Goal: Book appointment/travel/reservation

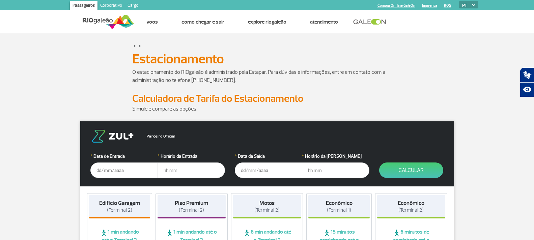
click at [142, 170] on input "text" at bounding box center [124, 171] width 68 height 16
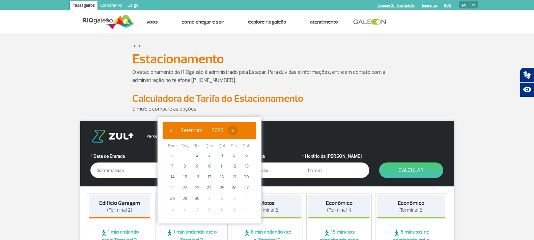
click at [238, 130] on span "›" at bounding box center [233, 131] width 10 height 10
click at [233, 175] on span "17" at bounding box center [234, 177] width 11 height 11
type input "[DATE]"
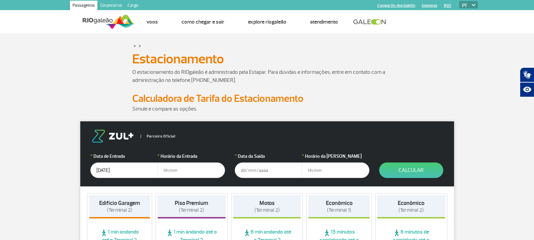
click at [179, 172] on input "text" at bounding box center [192, 171] width 68 height 16
type input "08:00"
click at [253, 172] on input "text" at bounding box center [269, 171] width 68 height 16
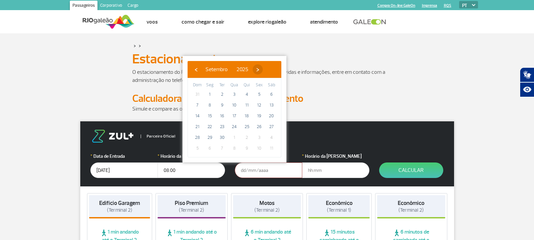
click at [263, 69] on span "›" at bounding box center [258, 69] width 10 height 10
click at [233, 126] on span "22" at bounding box center [234, 127] width 11 height 11
type input "[DATE]"
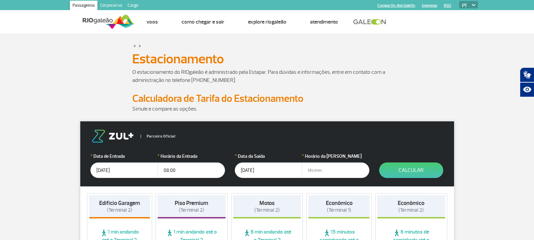
click at [314, 171] on input "text" at bounding box center [336, 171] width 68 height 16
type input "18:00"
click at [420, 170] on button "Calcular" at bounding box center [412, 171] width 64 height 16
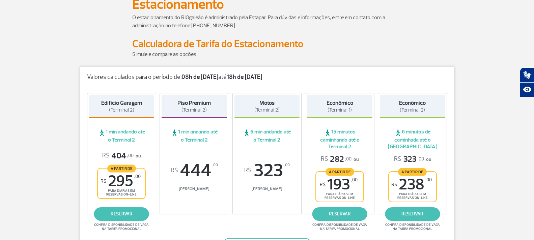
scroll to position [121, 0]
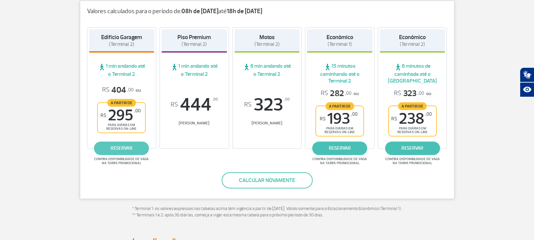
click at [121, 149] on link "reservar" at bounding box center [121, 149] width 55 height 14
click at [410, 150] on link "reservar" at bounding box center [412, 149] width 55 height 14
